Goal: Ask a question: Seek information or help from site administrators or community

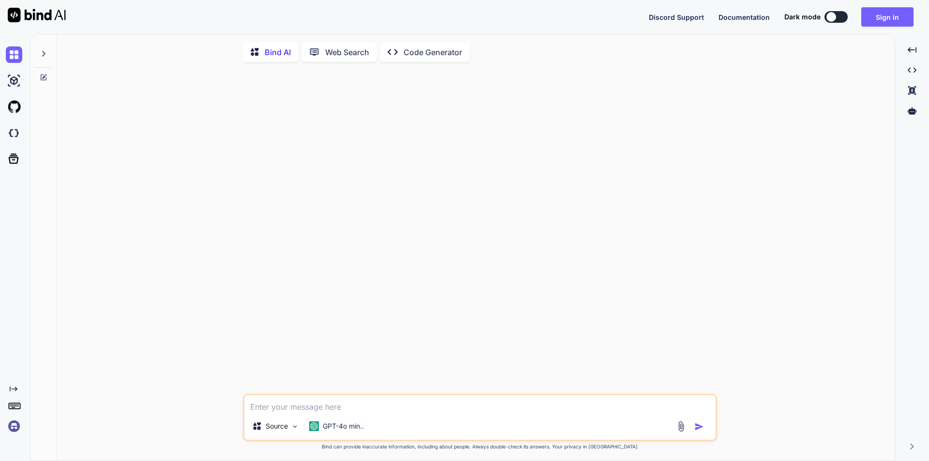
click at [359, 409] on textarea at bounding box center [479, 403] width 471 height 17
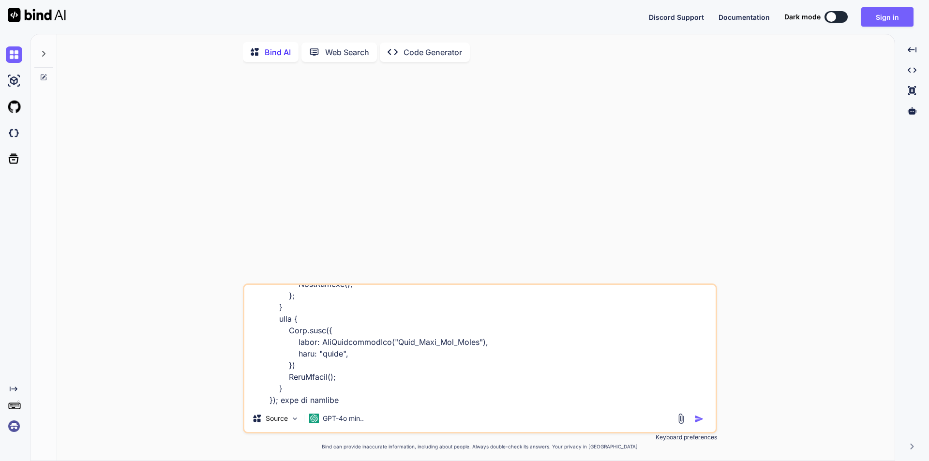
type textarea "$('#downloadQR,#printqrpreview').on("click", function () { ShowLoader(); var te…"
click at [703, 421] on img "button" at bounding box center [700, 419] width 10 height 10
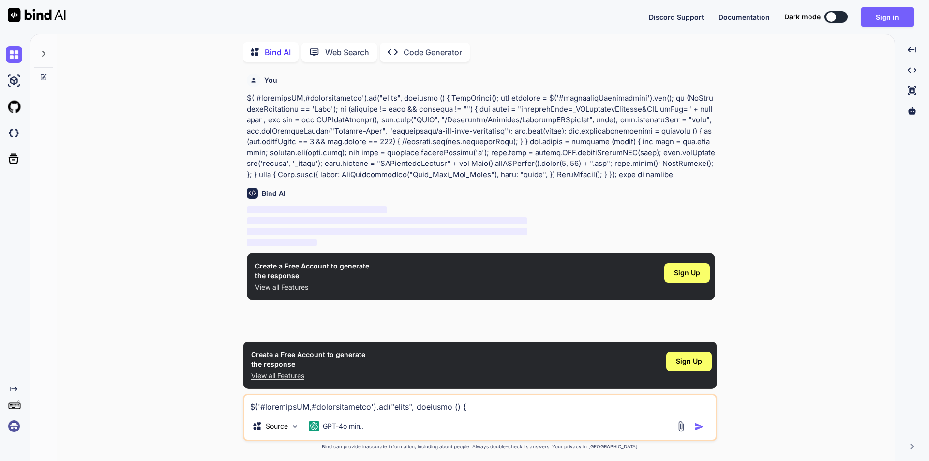
scroll to position [4, 0]
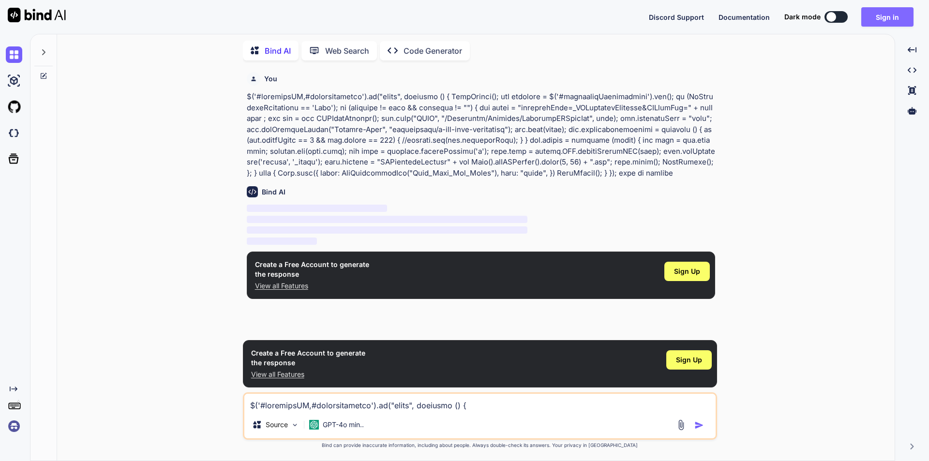
click at [876, 19] on button "Sign in" at bounding box center [888, 16] width 52 height 19
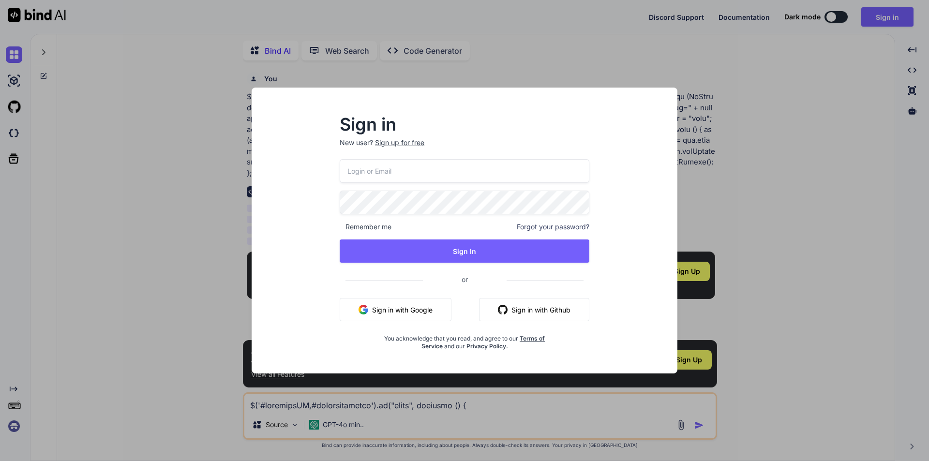
click at [374, 176] on input "email" at bounding box center [465, 171] width 250 height 24
type input "[EMAIL_ADDRESS][DOMAIN_NAME]"
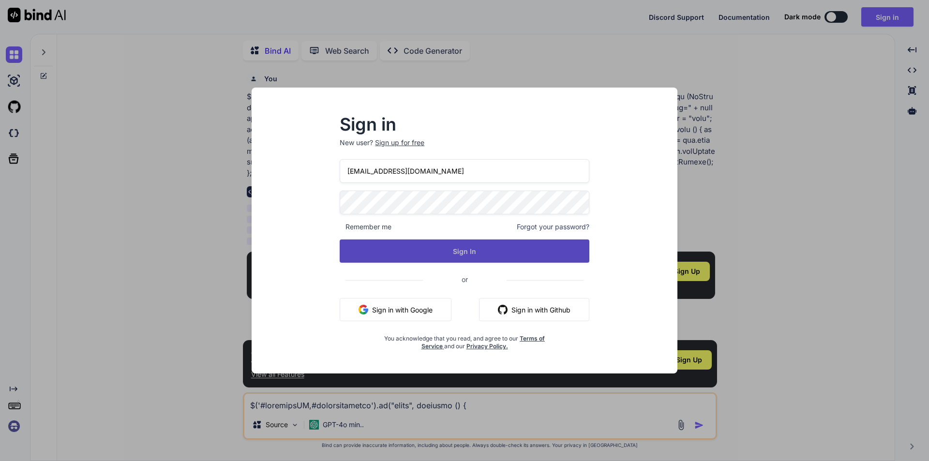
click at [380, 255] on button "Sign In" at bounding box center [465, 251] width 250 height 23
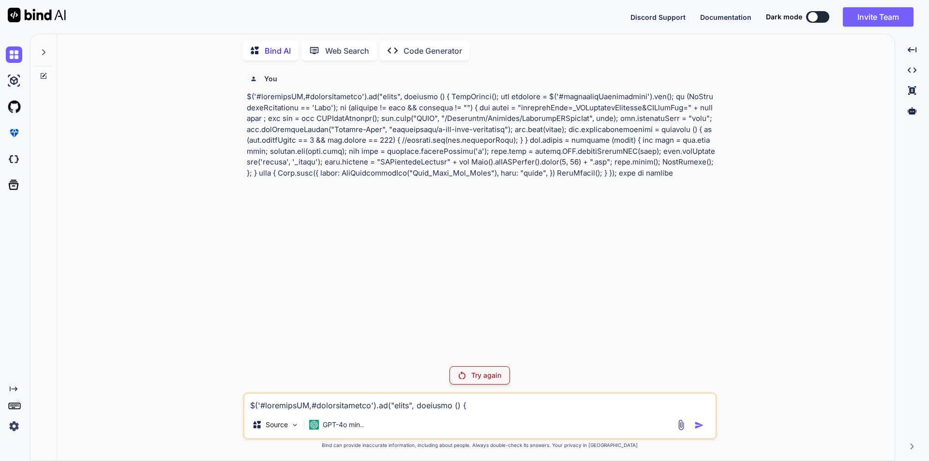
scroll to position [0, 0]
click at [480, 368] on div "Try again" at bounding box center [480, 375] width 61 height 18
click at [476, 369] on div "Try again" at bounding box center [480, 375] width 61 height 18
click at [45, 48] on icon at bounding box center [44, 52] width 8 height 8
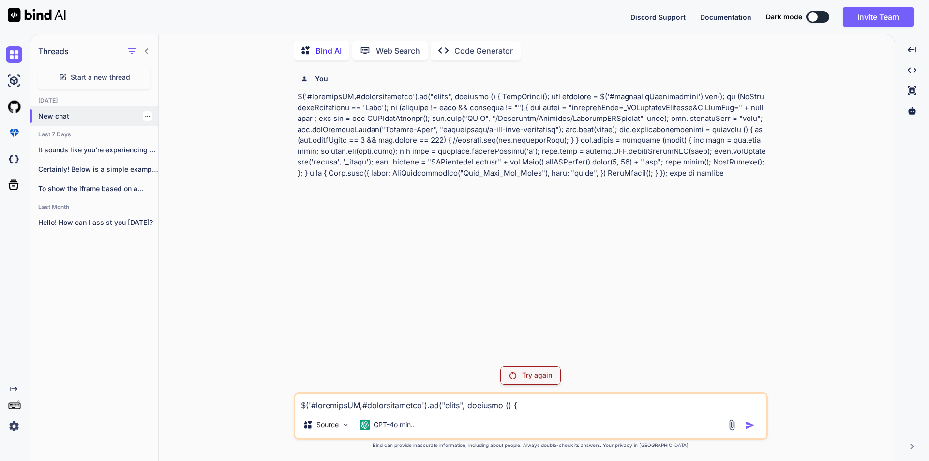
click at [149, 112] on p "New chat" at bounding box center [98, 116] width 120 height 10
click at [145, 114] on icon "button" at bounding box center [148, 116] width 6 height 6
click at [162, 160] on div "Delete" at bounding box center [188, 152] width 95 height 19
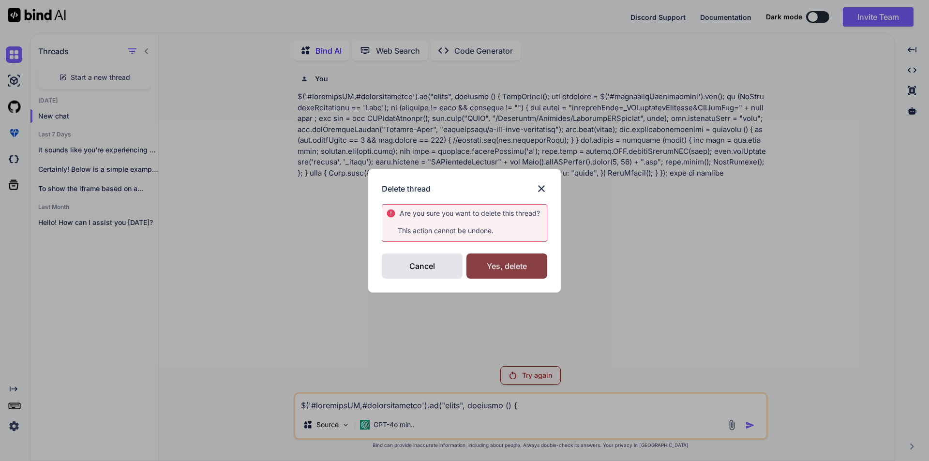
click at [492, 264] on div "Yes, delete" at bounding box center [507, 266] width 81 height 25
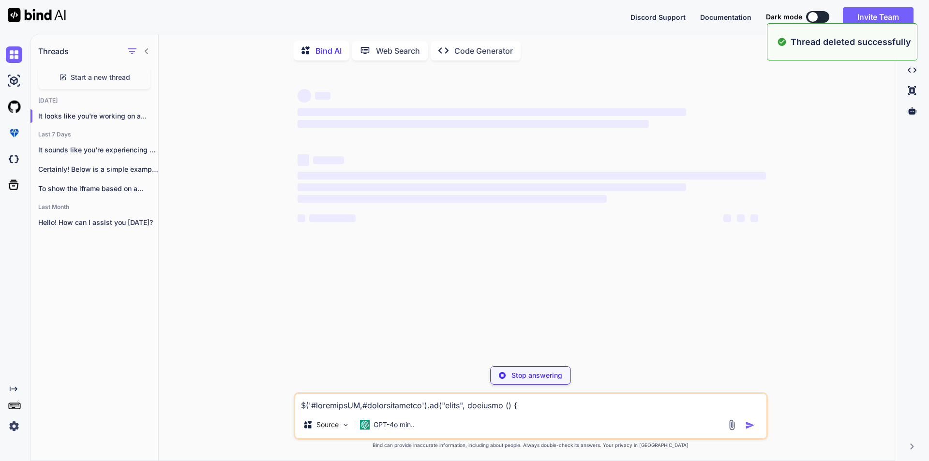
click at [385, 407] on textarea at bounding box center [530, 402] width 471 height 17
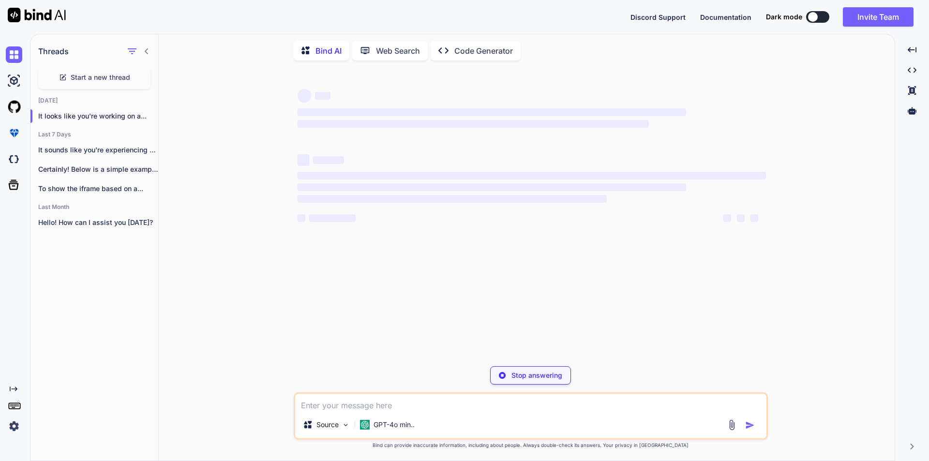
paste textarea "$('#downloadQR,#printqrpreview').on("click", function () { ShowLoader(); var te…"
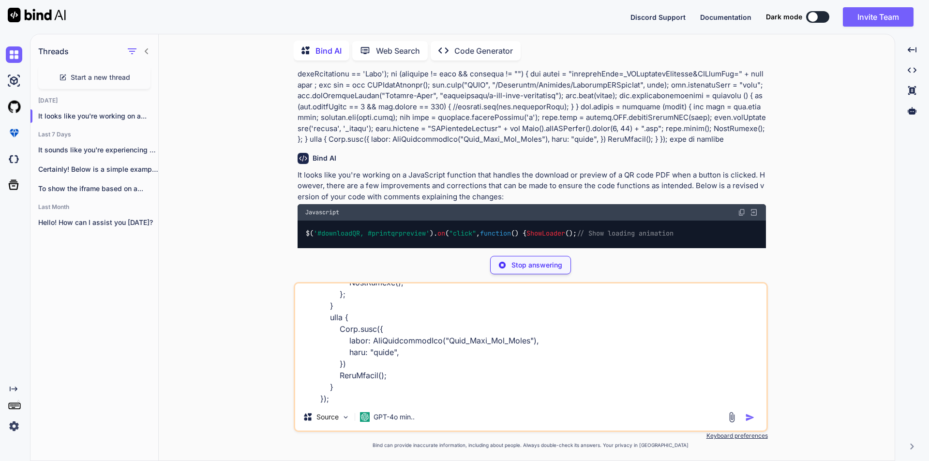
type textarea "$('#downloadQR,#printqrpreview').on("click", function () { ShowLoader(); var te…"
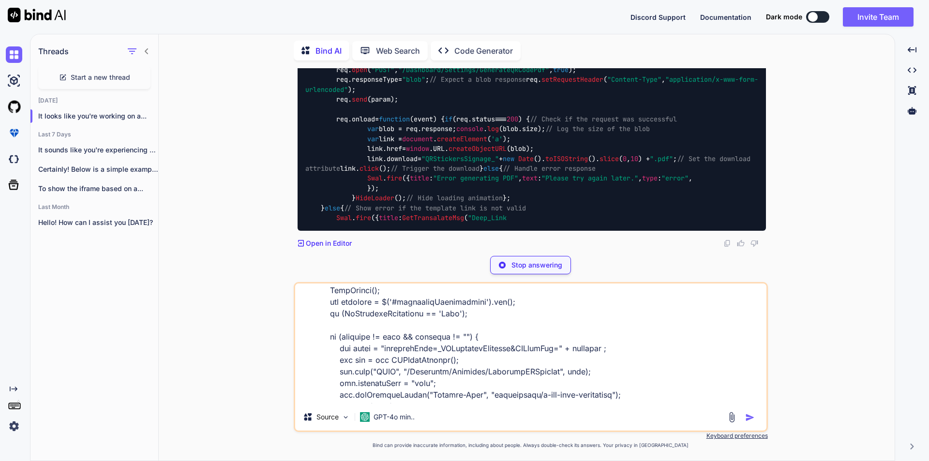
scroll to position [0, 0]
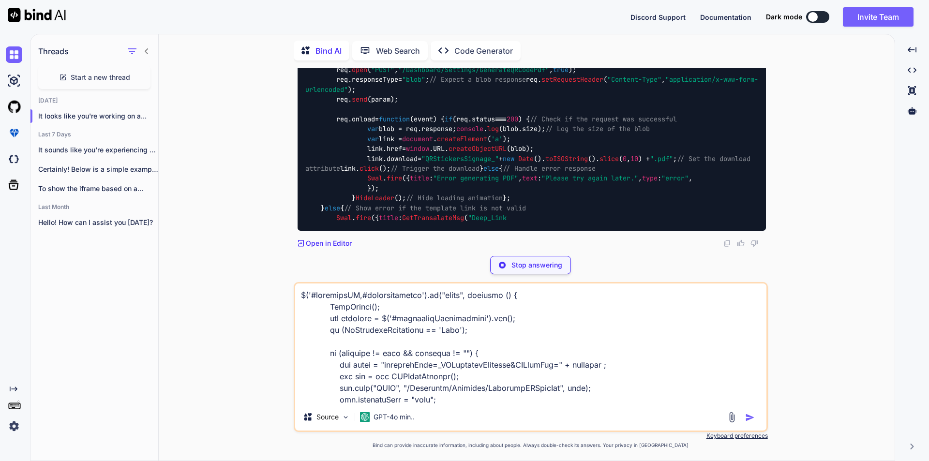
drag, startPoint x: 343, startPoint y: 398, endPoint x: 288, endPoint y: 287, distance: 124.2
click at [288, 287] on div "You Bind AI It looks like you're working with JavaScript and jQuery to handle a…" at bounding box center [531, 264] width 728 height 393
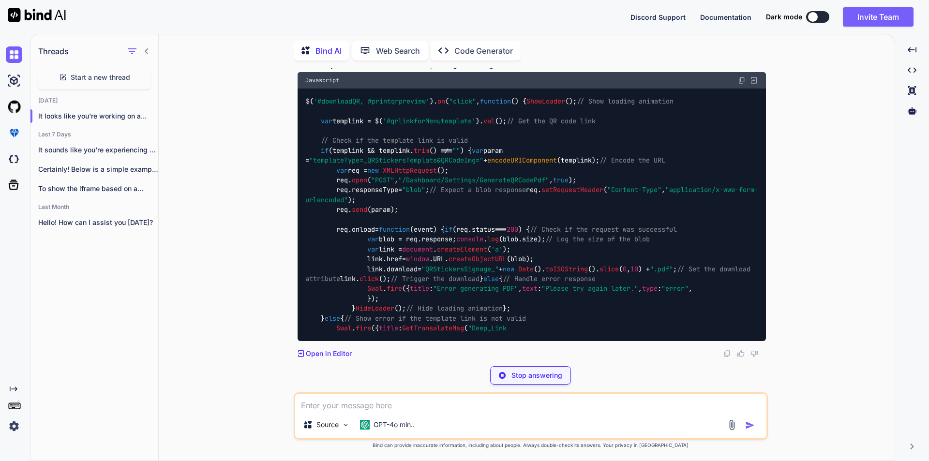
scroll to position [933, 0]
click at [739, 84] on img at bounding box center [742, 80] width 8 height 8
click at [741, 84] on img at bounding box center [742, 80] width 8 height 8
click at [409, 400] on textarea at bounding box center [530, 402] width 471 height 17
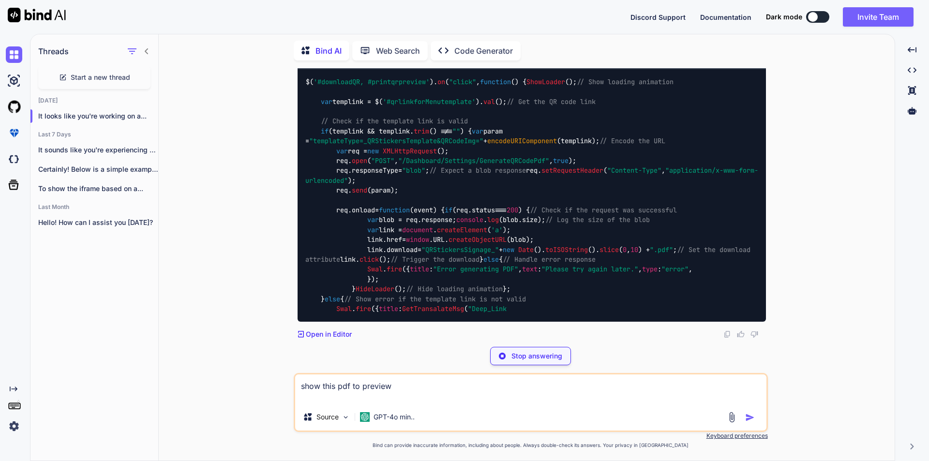
type textarea "show this pdf to preview"
click at [535, 357] on p "Stop answering" at bounding box center [537, 356] width 51 height 10
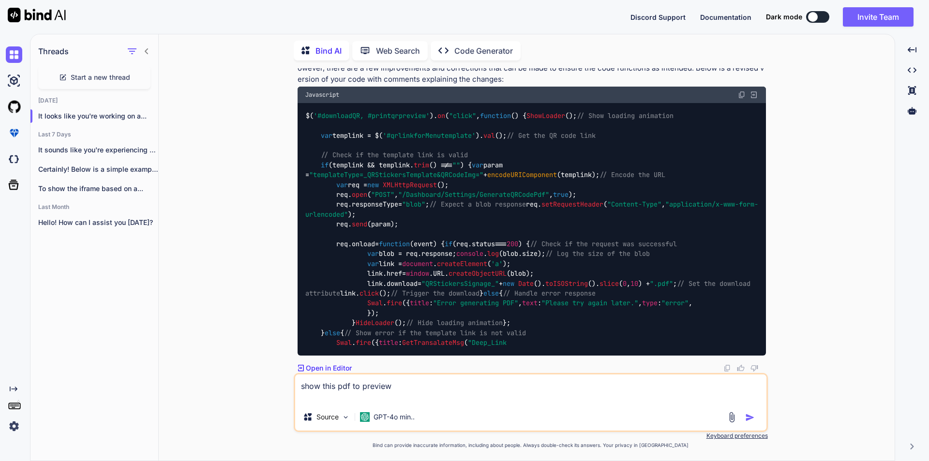
click at [747, 418] on img "button" at bounding box center [750, 418] width 10 height 10
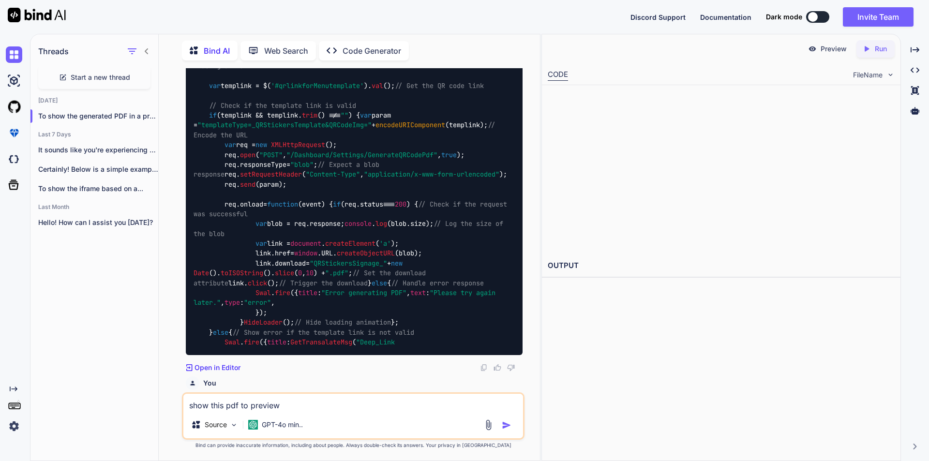
scroll to position [1345, 0]
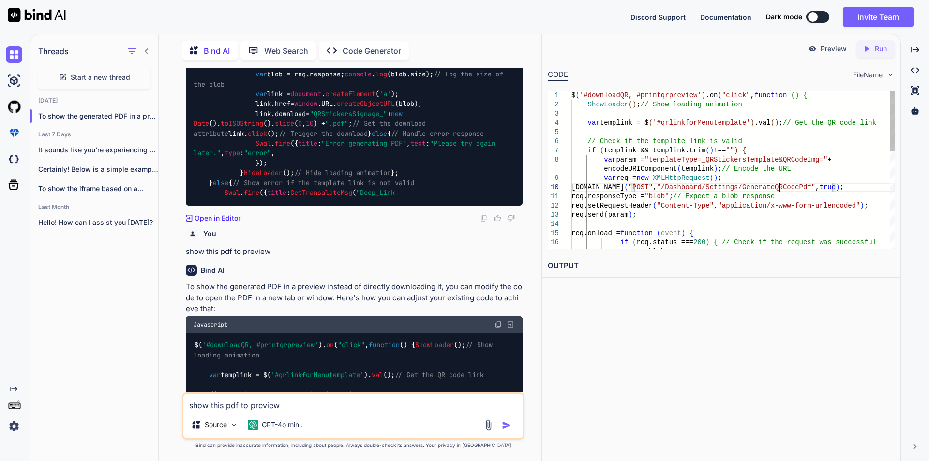
click at [779, 191] on div "var blob = req.response; req.onload = function ( event ) { if ( req.status === …" at bounding box center [733, 298] width 323 height 414
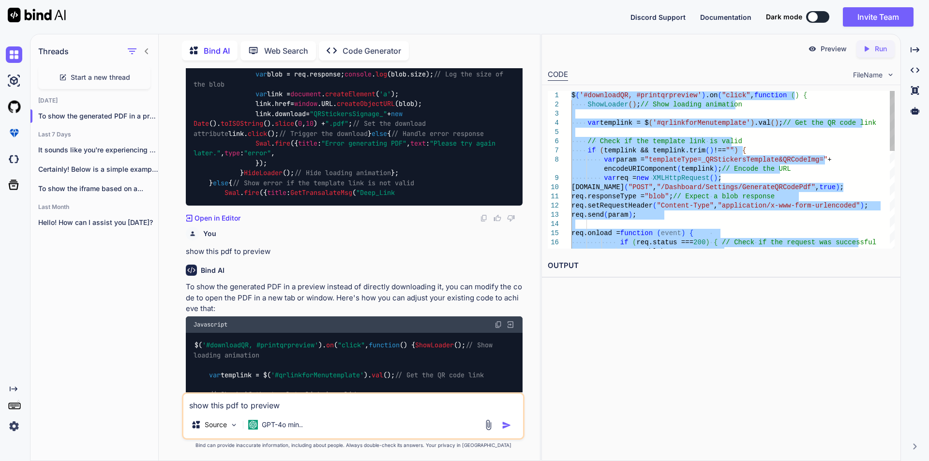
type textarea "$('#downloadQR, #printqrpreview').on("click", function () { ShowLoader(); // Sh…"
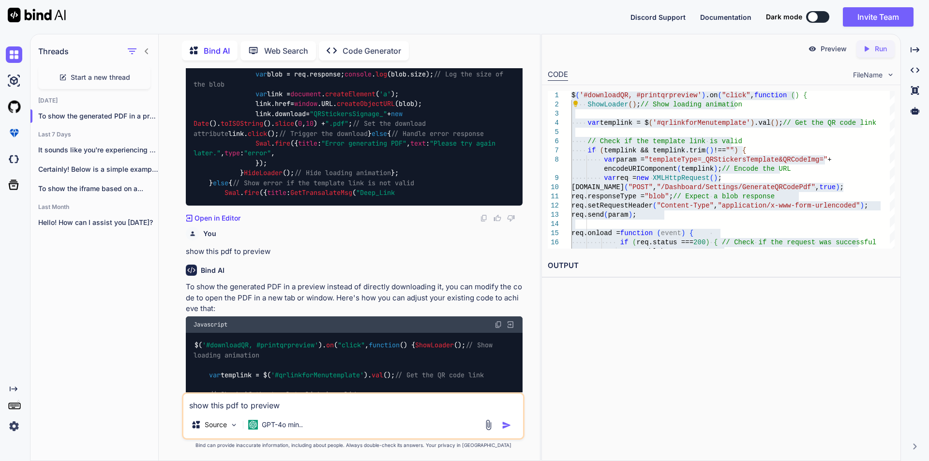
click at [233, 402] on textarea "show this pdf to preview" at bounding box center [353, 402] width 340 height 17
type textarea "its not working"
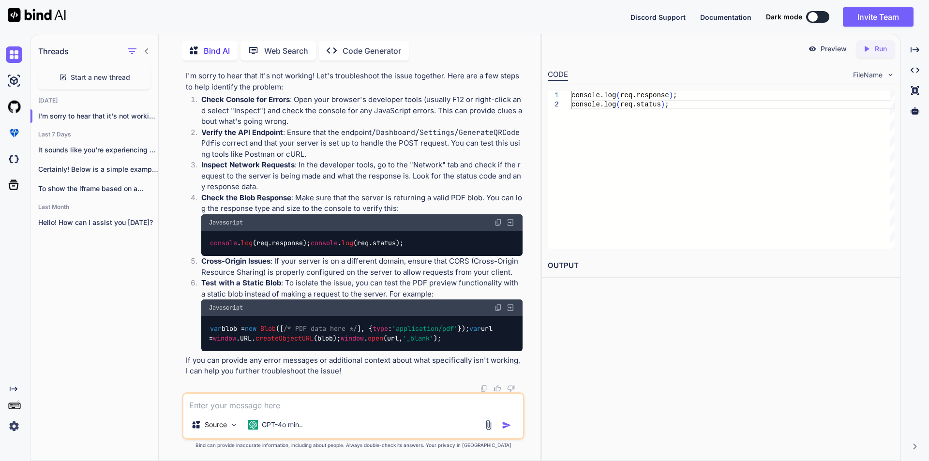
scroll to position [2388, 0]
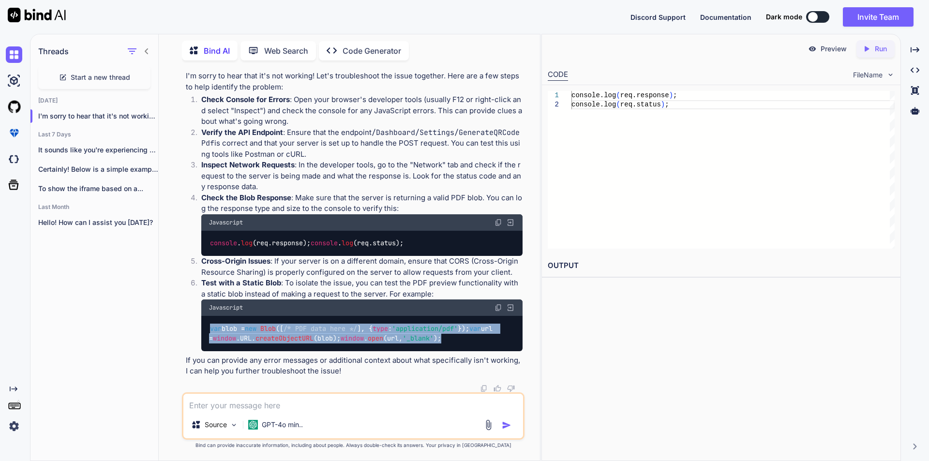
drag, startPoint x: 330, startPoint y: 342, endPoint x: 217, endPoint y: 318, distance: 115.4
click at [211, 318] on div "var blob = new Blob ([ /* PDF data here */ ], { type : 'application/pdf' }); va…" at bounding box center [361, 333] width 321 height 35
copy code "var blob = new Blob ([ /* PDF data here */ ], { type : 'application/pdf' }); va…"
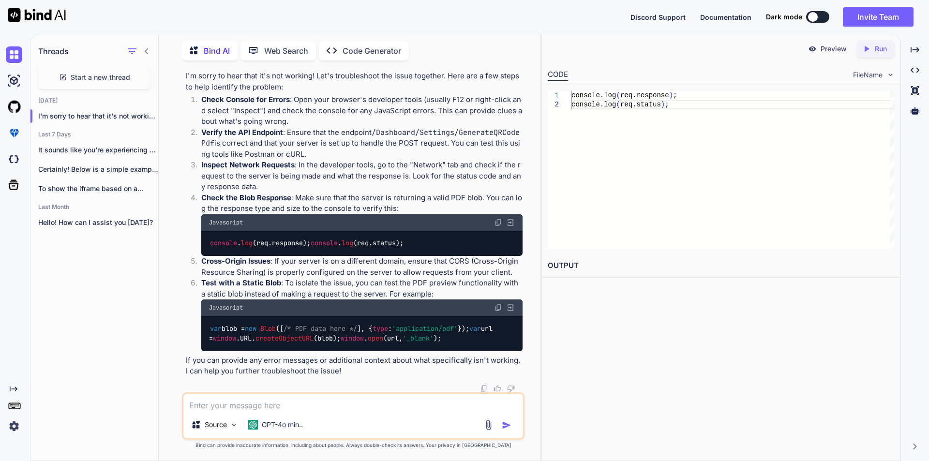
click at [579, 207] on div "console.log ( req.status ) ; console.log ( req.response ) ;" at bounding box center [733, 170] width 323 height 158
type textarea "console.log(req.response); console.log(req.status);"
